Goal: Contribute content: Add original content to the website for others to see

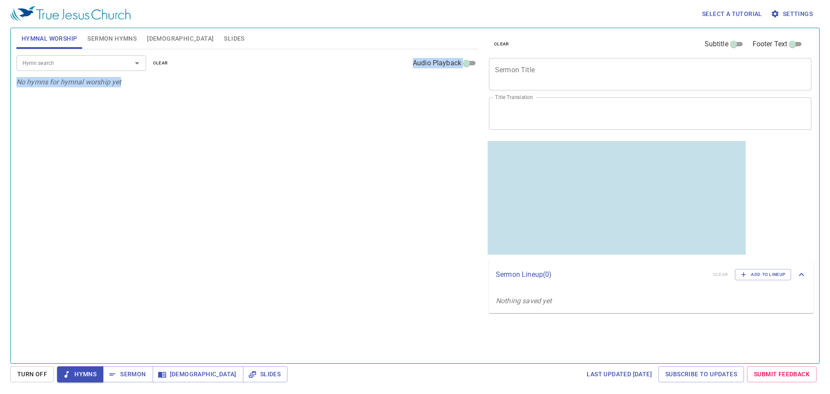
click at [181, 292] on div "Hymn search Hymn search clear Audio Playback No hymns for hymnal worship yet" at bounding box center [247, 202] width 462 height 306
click at [541, 67] on textarea "Sermon Title" at bounding box center [650, 74] width 310 height 16
paste textarea "Deliver Us From the Evil"
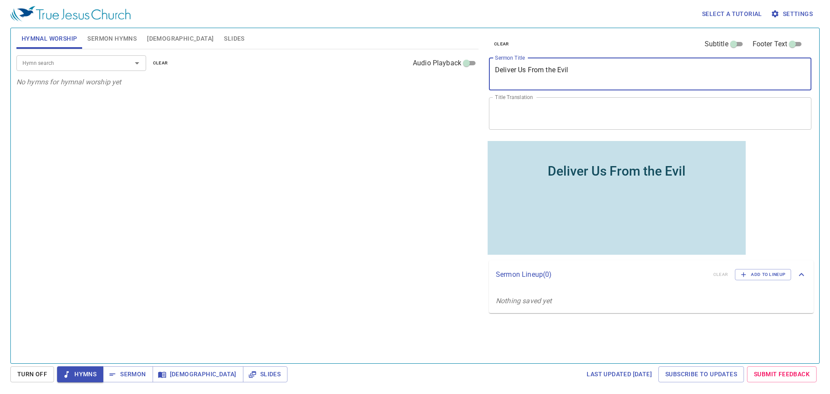
type textarea "Deliver Us From the Evil"
click at [540, 110] on textarea "Title Translation" at bounding box center [650, 113] width 310 height 16
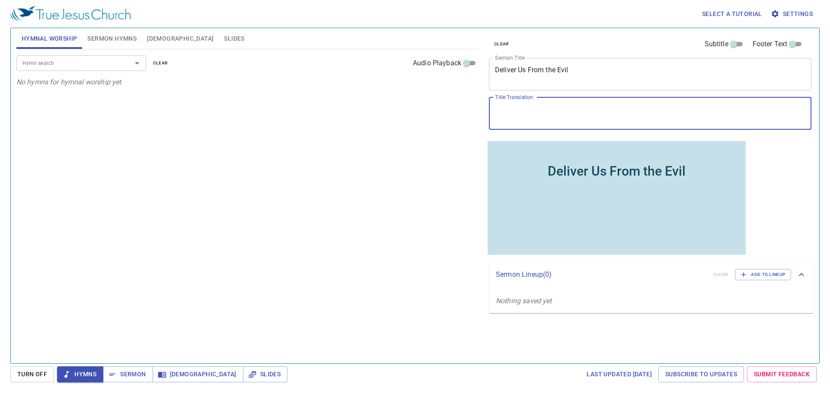
paste textarea "救我們脫離凶惡"
type textarea "救我們脫離凶惡"
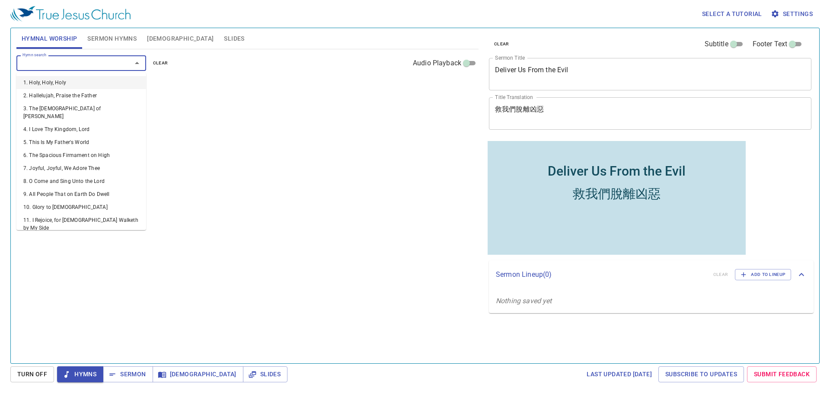
click at [51, 68] on input "Hymn search" at bounding box center [68, 63] width 99 height 10
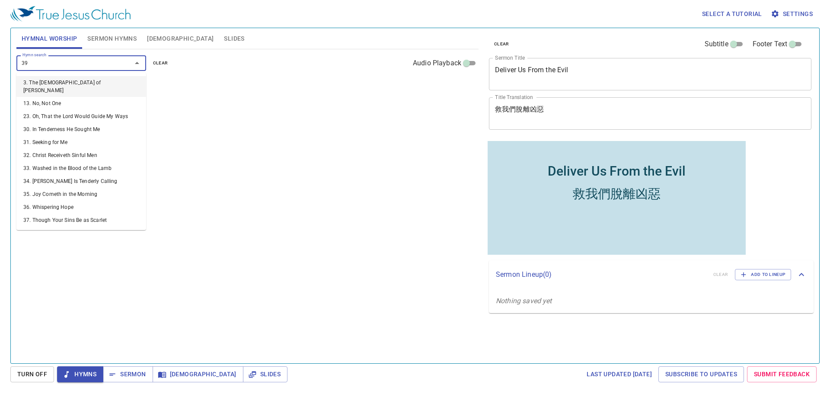
type input "394"
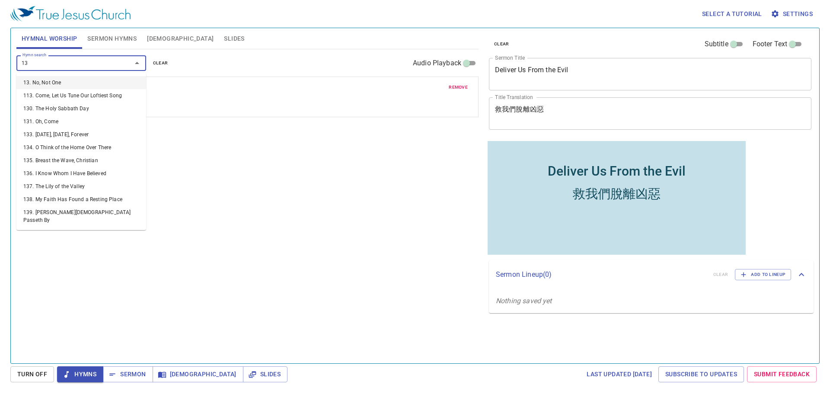
type input "136"
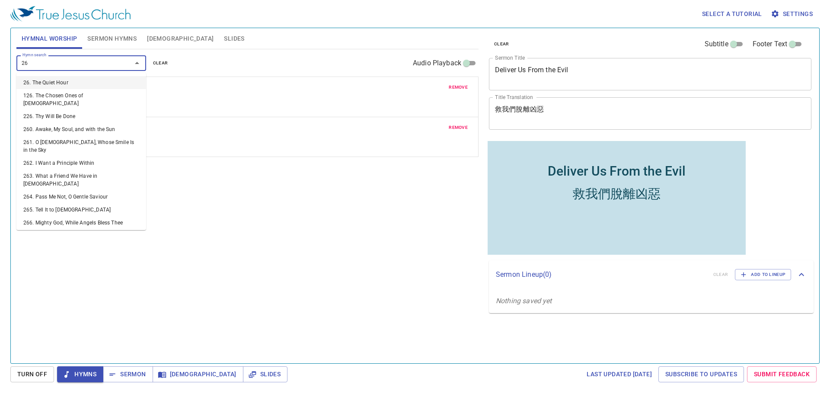
type input "263"
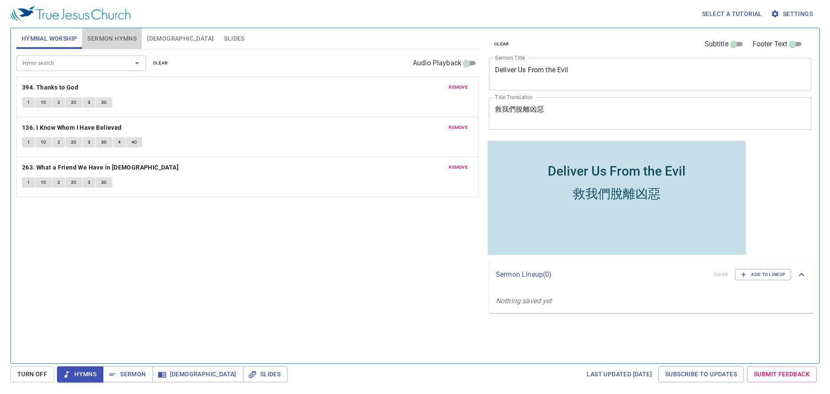
click at [118, 41] on span "Sermon Hymns" at bounding box center [111, 38] width 49 height 11
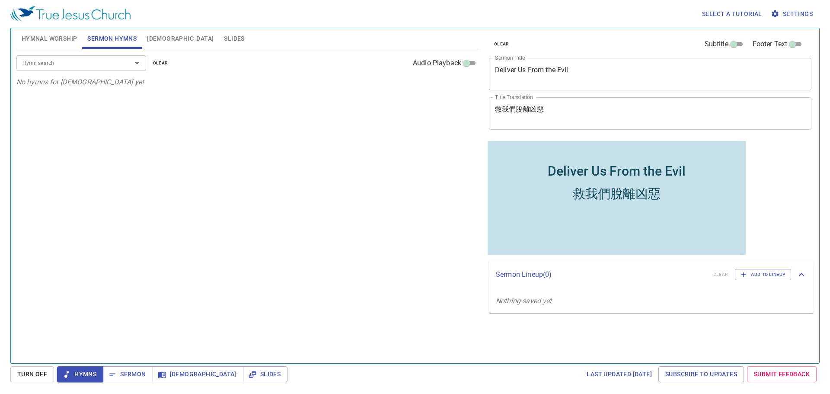
click at [108, 62] on input "Hymn search" at bounding box center [68, 63] width 99 height 10
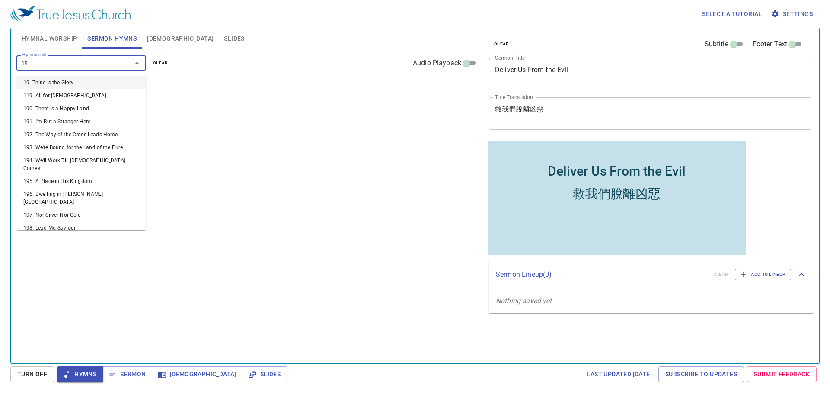
type input "198"
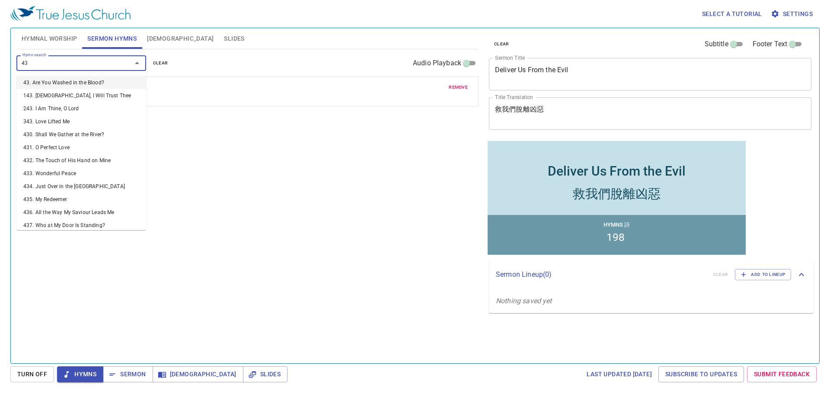
type input "436"
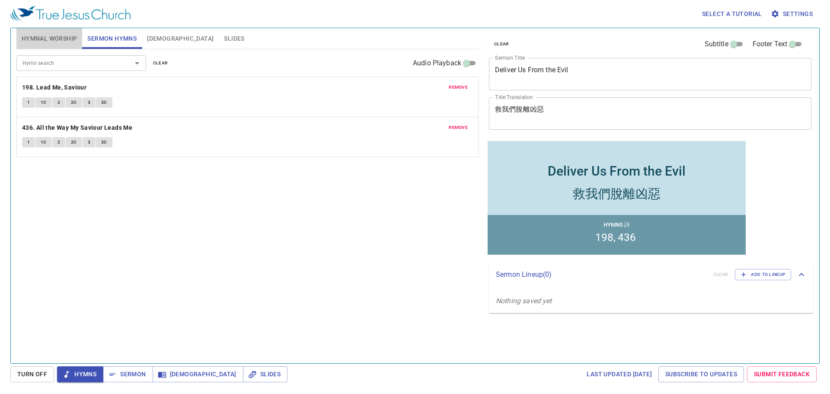
click at [56, 39] on span "Hymnal Worship" at bounding box center [50, 38] width 56 height 11
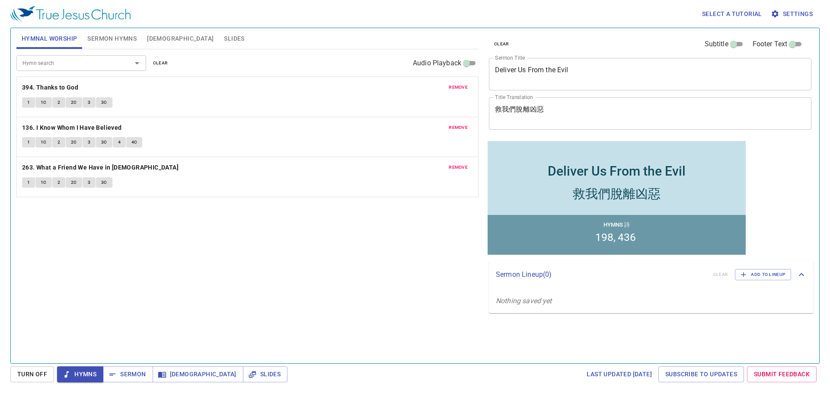
click at [93, 33] on span "Sermon Hymns" at bounding box center [111, 38] width 49 height 11
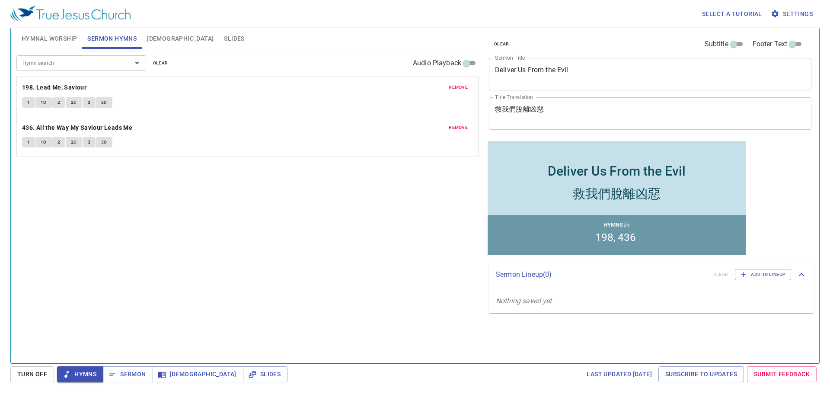
click at [298, 191] on div "Hymn search Hymn search clear Audio Playback remove 198. Lead Me, Saviour 1 1C …" at bounding box center [247, 202] width 462 height 306
click at [219, 32] on button "Slides" at bounding box center [234, 38] width 31 height 21
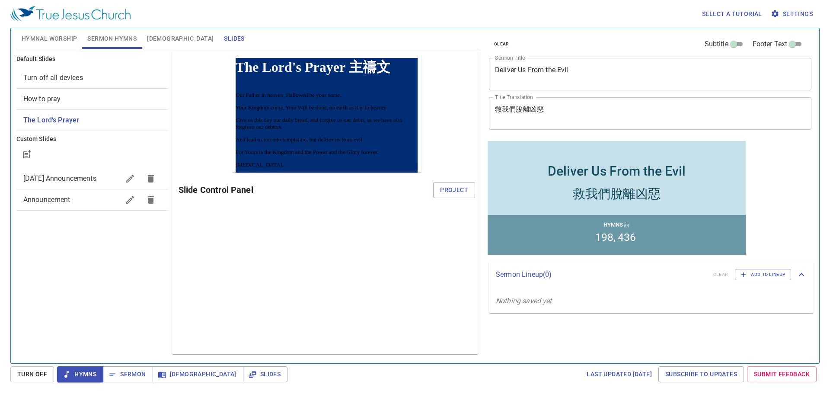
click at [224, 35] on span "Slides" at bounding box center [234, 38] width 20 height 11
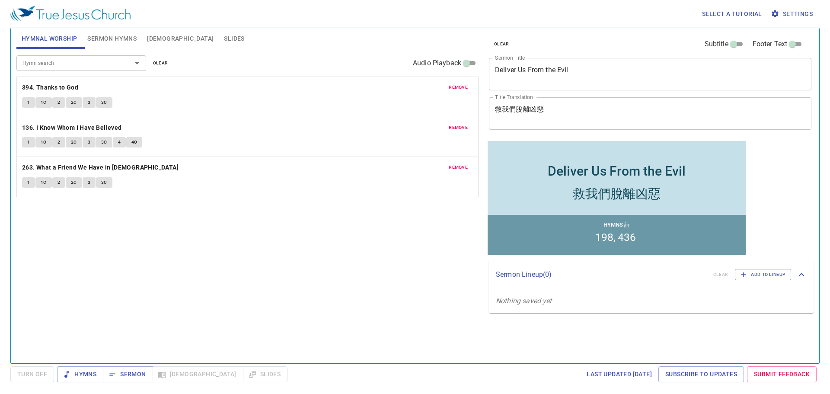
click at [224, 40] on span "Slides" at bounding box center [234, 38] width 20 height 11
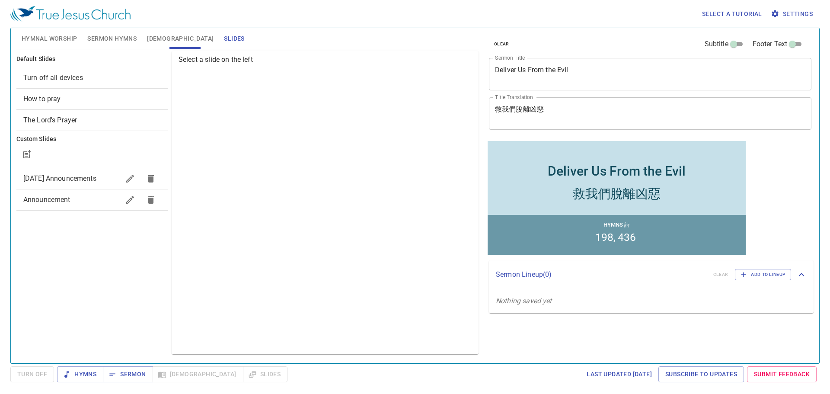
click at [66, 78] on span "Turn off all devices" at bounding box center [53, 77] width 60 height 8
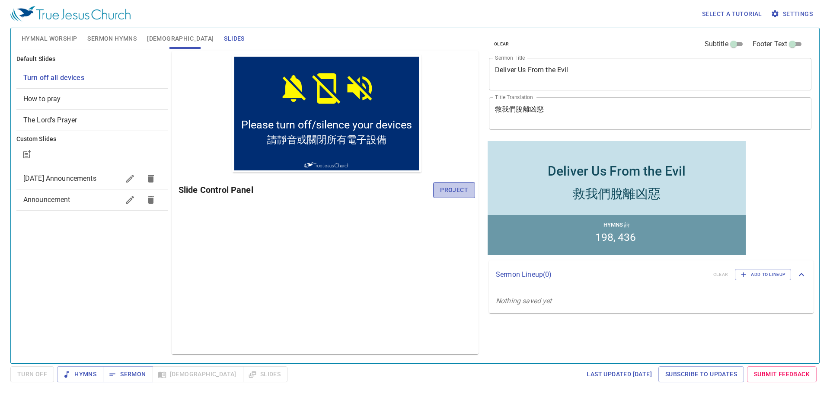
click at [450, 192] on span "Project" at bounding box center [454, 190] width 28 height 11
click at [302, 252] on div "Preview Only Slide Control Panel" at bounding box center [325, 202] width 307 height 303
click at [318, 12] on div "Select a tutorial Settings" at bounding box center [412, 14] width 805 height 28
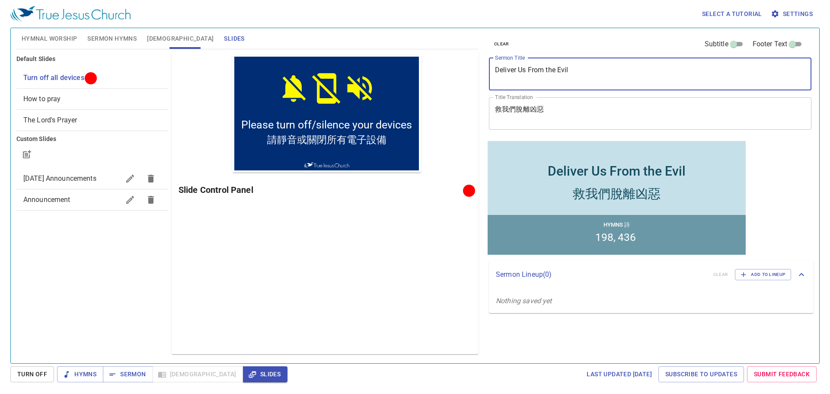
drag, startPoint x: 580, startPoint y: 73, endPoint x: 447, endPoint y: 73, distance: 133.5
click at [447, 73] on div "Hymnal Worship Sermon Hymns Bible Slides Hymn search Hymn search clear Audio Pl…" at bounding box center [415, 192] width 804 height 335
click at [577, 31] on div "clear Subtitle Footer Text Sermon Title Deliver Us From the Evil x Sermon Title…" at bounding box center [649, 83] width 328 height 111
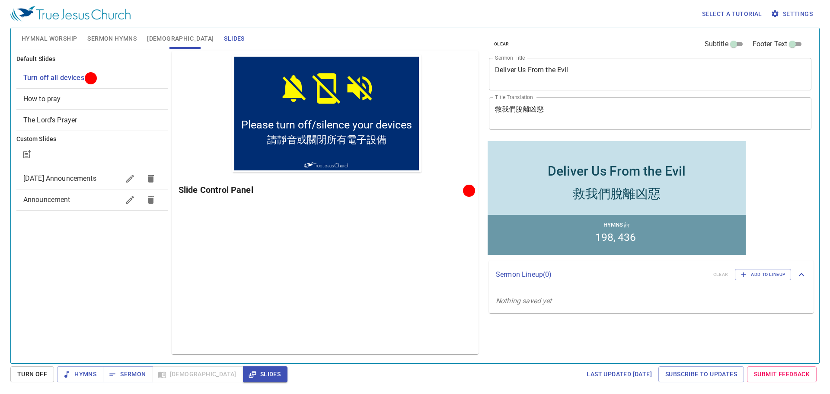
click at [436, 16] on div "Select a tutorial Settings" at bounding box center [412, 14] width 805 height 28
click at [478, 4] on div "Select a tutorial Settings" at bounding box center [412, 14] width 805 height 28
click at [349, 9] on div "Select a tutorial Settings" at bounding box center [412, 14] width 805 height 28
click at [367, 4] on div "Select a tutorial Settings" at bounding box center [412, 14] width 805 height 28
click at [417, 7] on div "Select a tutorial Settings" at bounding box center [412, 14] width 805 height 28
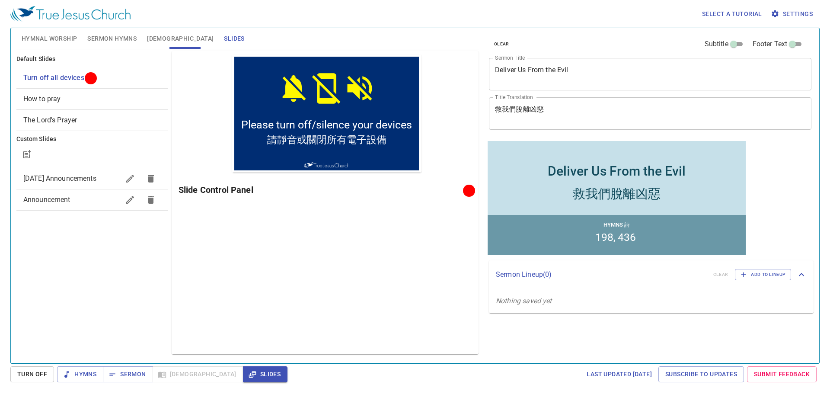
click at [477, 5] on div "Select a tutorial Settings" at bounding box center [412, 14] width 805 height 28
click at [317, 7] on div "Select a tutorial Settings" at bounding box center [412, 14] width 805 height 28
click at [255, 7] on div "Select a tutorial Settings" at bounding box center [412, 14] width 805 height 28
click at [178, 6] on div "Select a tutorial Settings" at bounding box center [412, 14] width 805 height 28
click at [549, 8] on div "Select a tutorial Settings" at bounding box center [412, 14] width 805 height 28
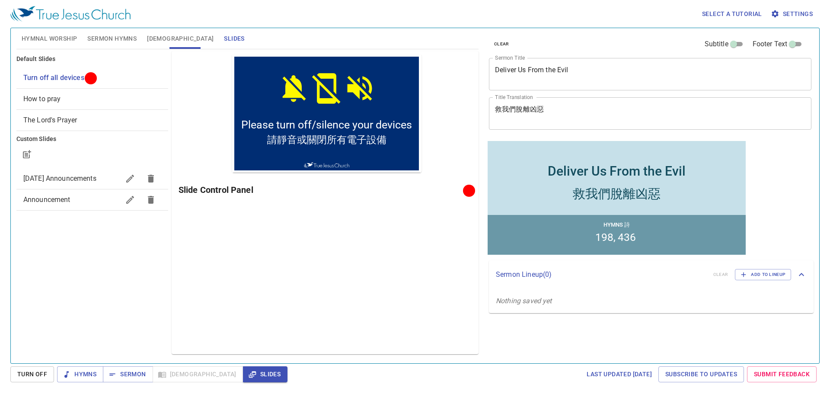
click at [614, 6] on div "Select a tutorial Settings" at bounding box center [412, 14] width 805 height 28
click at [674, 8] on div "Select a tutorial Settings" at bounding box center [412, 14] width 805 height 28
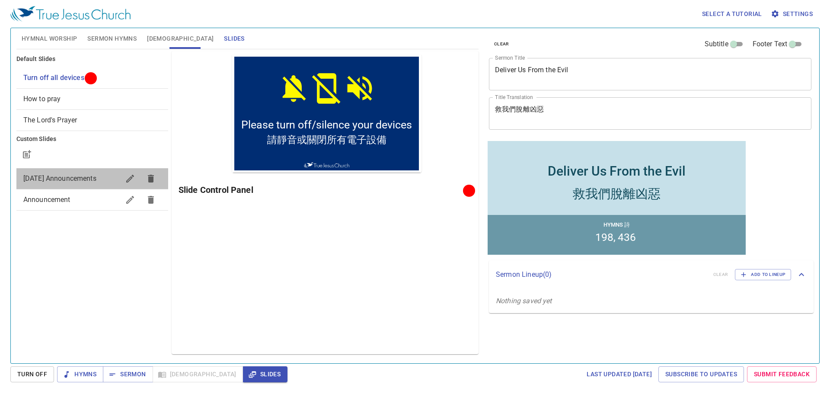
click at [48, 179] on span "[DATE] Announcements" at bounding box center [59, 178] width 73 height 8
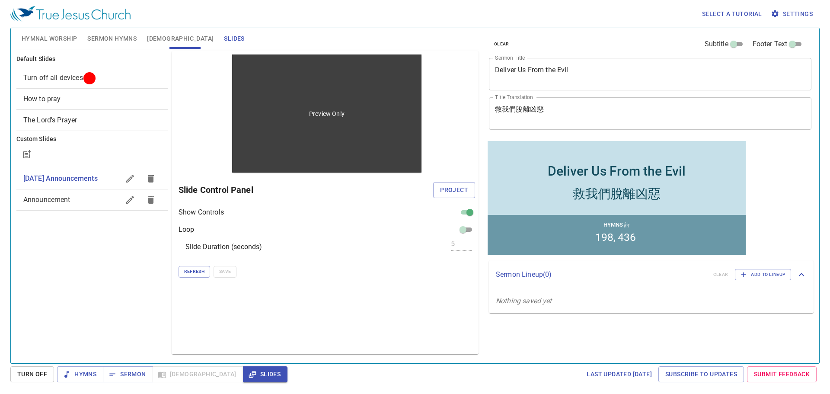
click at [279, 165] on div "Preview Only" at bounding box center [326, 113] width 189 height 118
click at [276, 166] on div "Preview Only" at bounding box center [326, 113] width 189 height 118
click at [277, 165] on div "Preview Only" at bounding box center [326, 113] width 189 height 118
click at [294, 165] on div "Preview Only" at bounding box center [326, 113] width 189 height 118
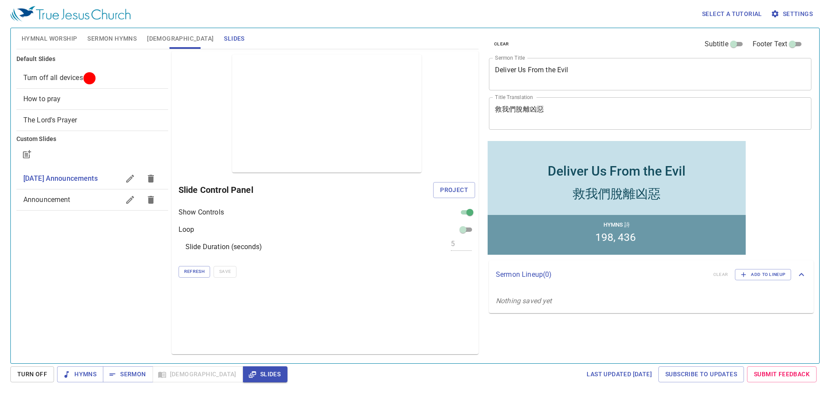
click at [51, 79] on span "Turn off all devices" at bounding box center [53, 77] width 60 height 8
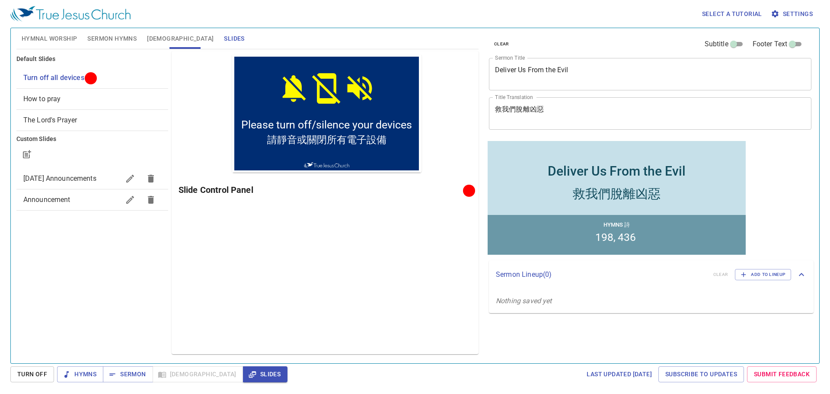
click at [267, 257] on div "Preview Only Slide Control Panel" at bounding box center [325, 202] width 307 height 303
click at [67, 97] on span "How to pray" at bounding box center [92, 99] width 138 height 10
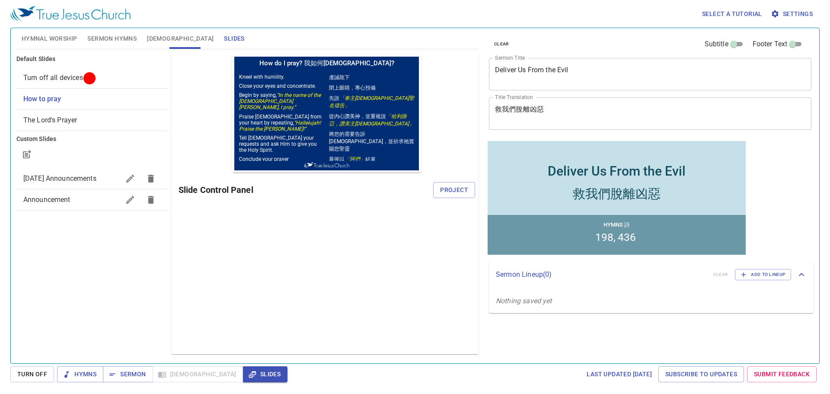
click at [445, 188] on span "Project" at bounding box center [454, 190] width 28 height 11
click at [73, 36] on span "Hymnal Worship" at bounding box center [50, 38] width 56 height 11
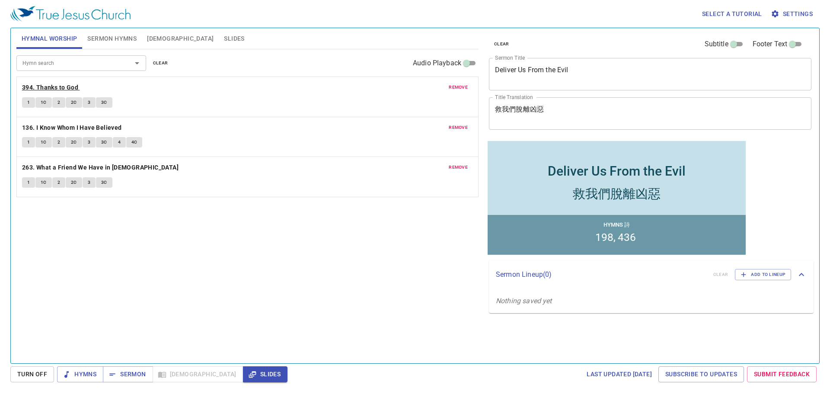
click at [41, 86] on b "394. Thanks to God" at bounding box center [50, 87] width 56 height 11
click at [29, 102] on span "1" at bounding box center [28, 103] width 3 height 8
click at [32, 100] on button "1" at bounding box center [28, 102] width 13 height 10
click at [29, 102] on span "1" at bounding box center [28, 103] width 3 height 8
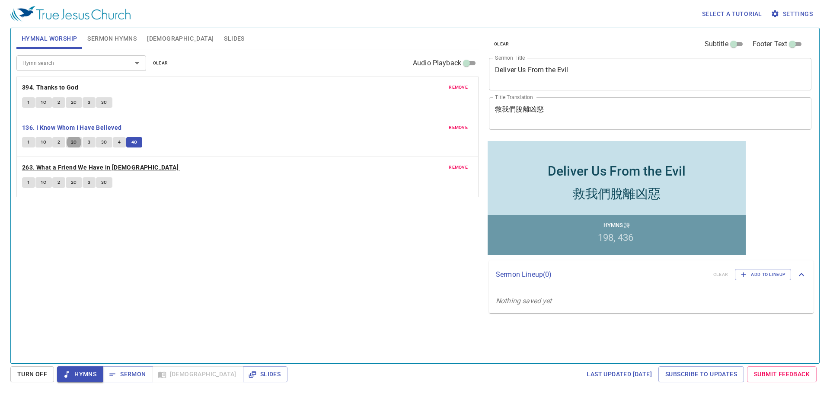
click at [66, 167] on b "263. What a Friend We Have in [DEMOGRAPHIC_DATA]" at bounding box center [100, 167] width 156 height 11
click at [22, 177] on button "1" at bounding box center [28, 182] width 13 height 10
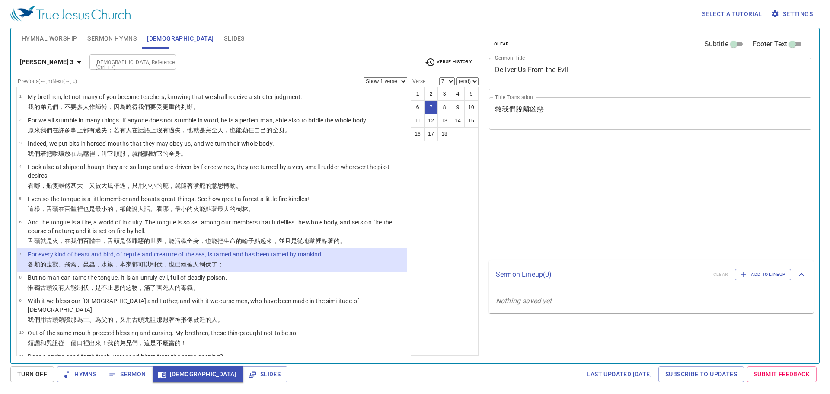
select select "7"
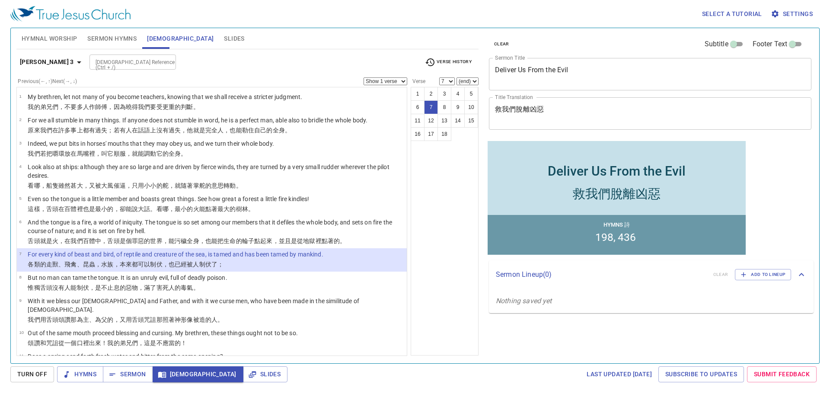
scroll to position [43, 0]
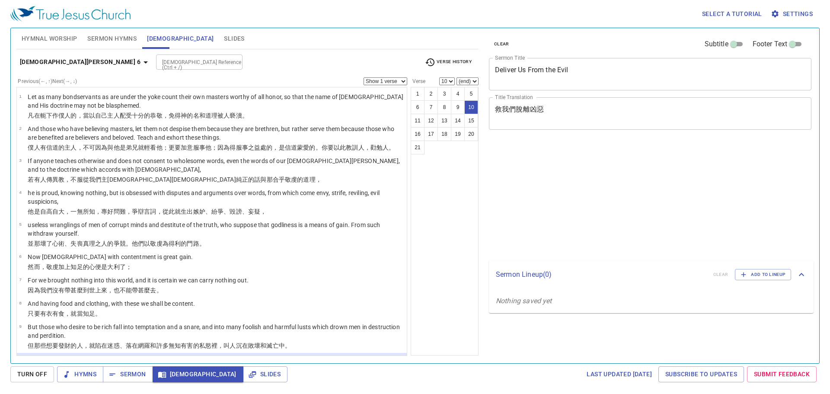
select select "10"
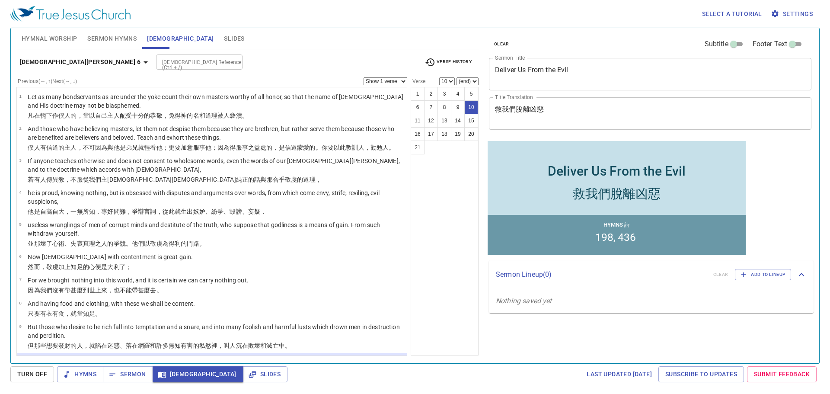
click at [290, 7] on div "Select a tutorial Settings" at bounding box center [412, 14] width 805 height 28
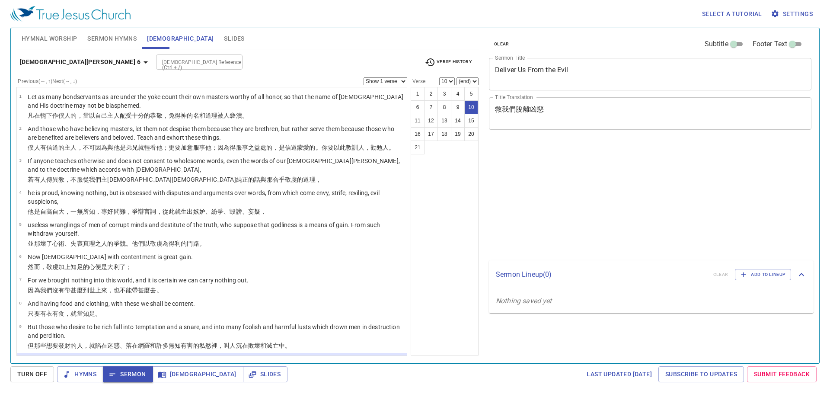
select select "10"
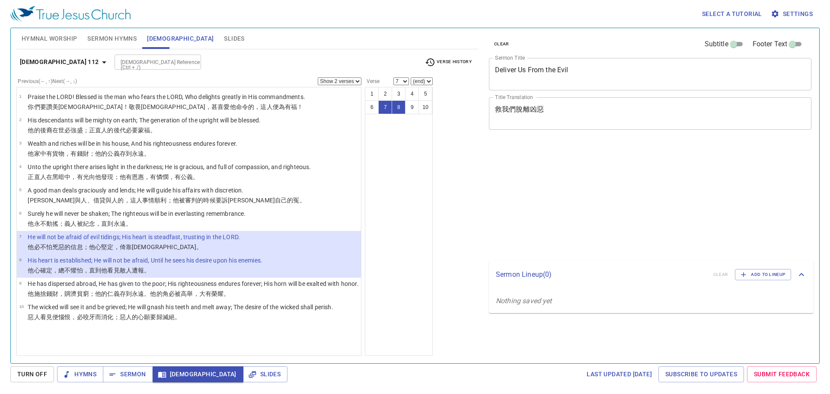
select select "2"
select select "7"
